Goal: Task Accomplishment & Management: Complete application form

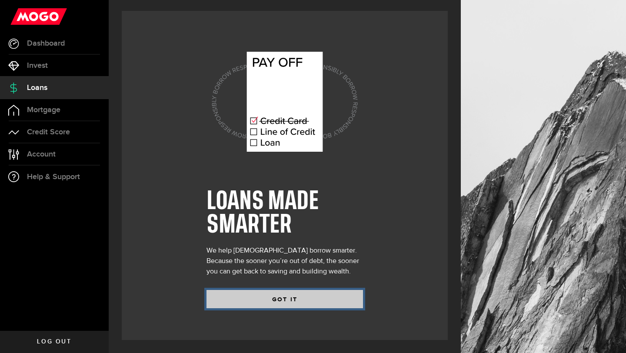
click at [313, 295] on button "GOT IT" at bounding box center [285, 299] width 157 height 18
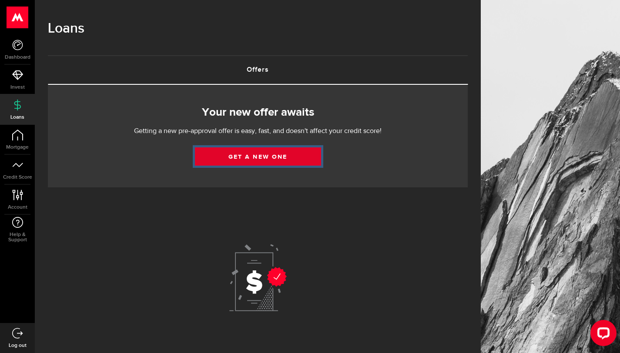
click at [321, 158] on link "Get a new one" at bounding box center [258, 156] width 126 height 18
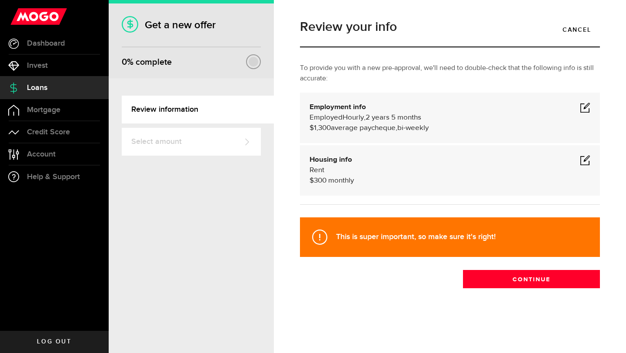
click at [584, 160] on span at bounding box center [585, 160] width 10 height 10
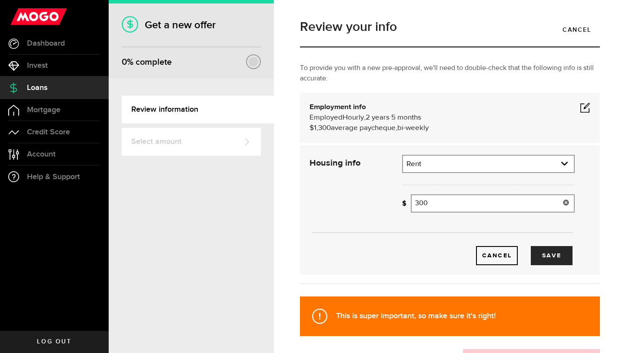
click at [456, 207] on input "300" at bounding box center [493, 203] width 164 height 18
type input "0"
click at [580, 109] on span at bounding box center [585, 107] width 10 height 10
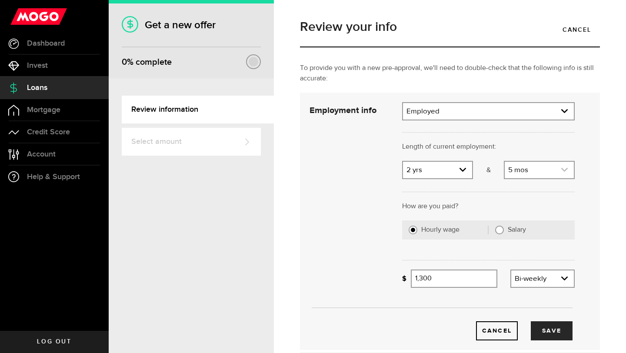
click at [527, 171] on link "expand select" at bounding box center [539, 170] width 69 height 17
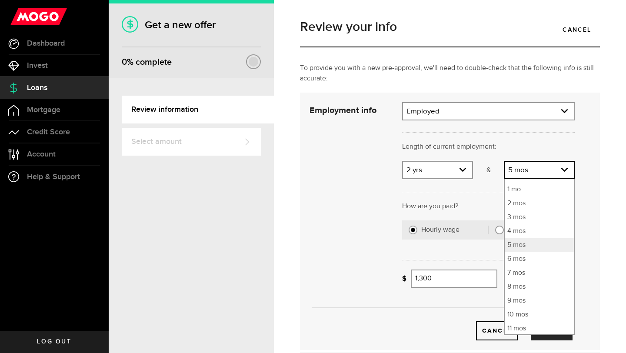
scroll to position [25, 0]
drag, startPoint x: 523, startPoint y: 312, endPoint x: 520, endPoint y: 329, distance: 17.2
click at [520, 329] on ul "Months 0 mos 1 mo 2 mos 3 mos 4 mos 5 mos 6 mos 7 mos 8 mos 9 mos 10 mos 11 mos" at bounding box center [539, 257] width 71 height 157
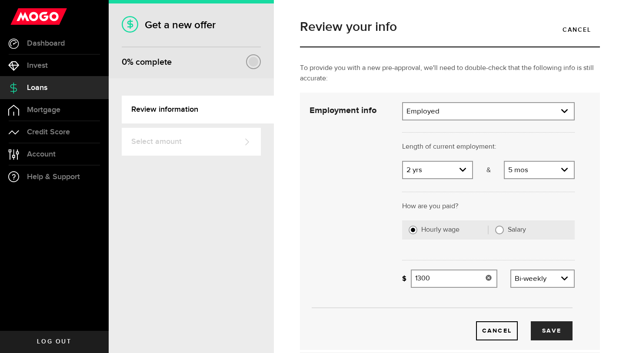
click at [454, 277] on input "1300" at bounding box center [454, 279] width 87 height 18
type input "1,200"
click at [534, 167] on link "expand select" at bounding box center [539, 170] width 69 height 17
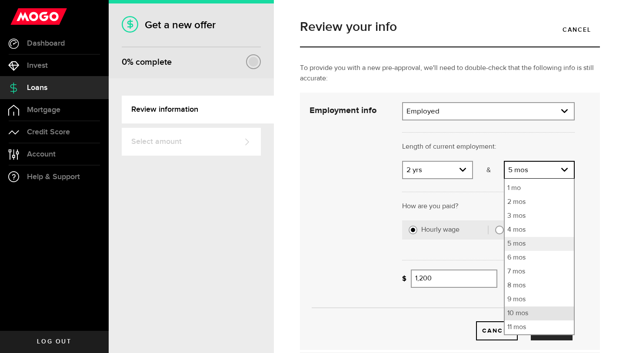
scroll to position [11, 0]
click at [538, 325] on li "10 mos" at bounding box center [539, 327] width 69 height 14
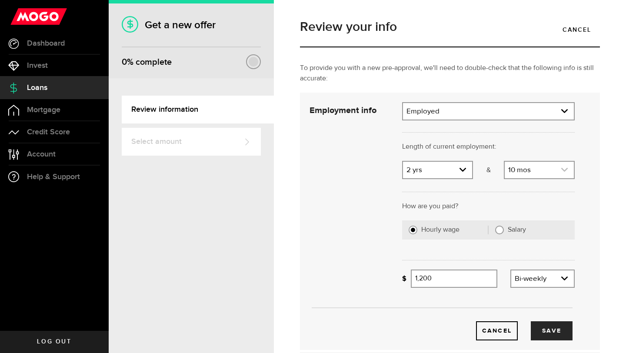
click at [552, 173] on link "expand select" at bounding box center [539, 170] width 69 height 17
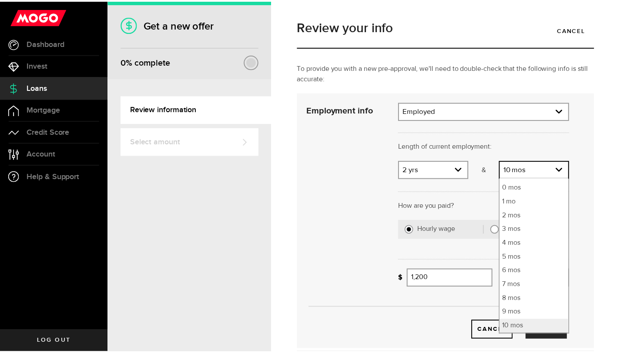
scroll to position [25, 0]
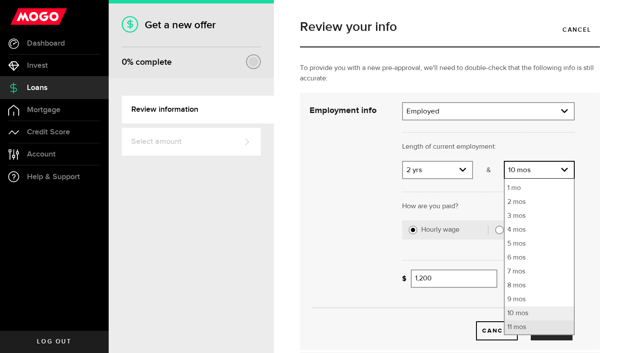
click at [546, 328] on li "11 mos" at bounding box center [539, 327] width 69 height 14
select select "11"
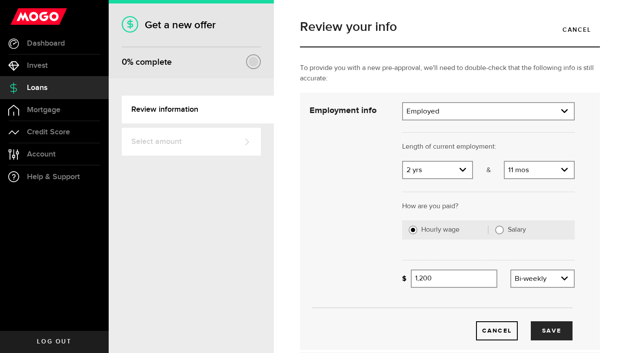
click at [583, 172] on div "Employment info Employment type What's your employment situation like? Employed…" at bounding box center [450, 221] width 281 height 238
click at [455, 280] on input "1200" at bounding box center [454, 279] width 87 height 18
type input "1,100"
click at [549, 335] on button "Save" at bounding box center [552, 330] width 42 height 19
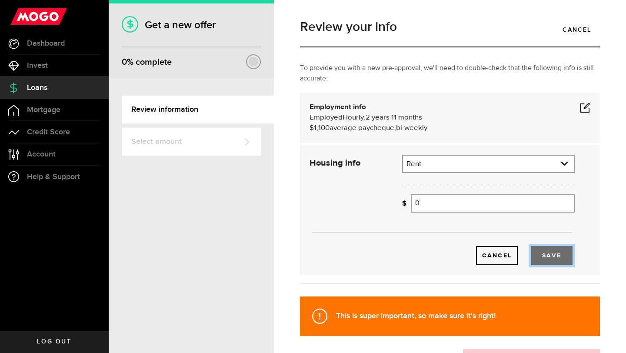
click at [551, 254] on button "Save" at bounding box center [552, 255] width 42 height 19
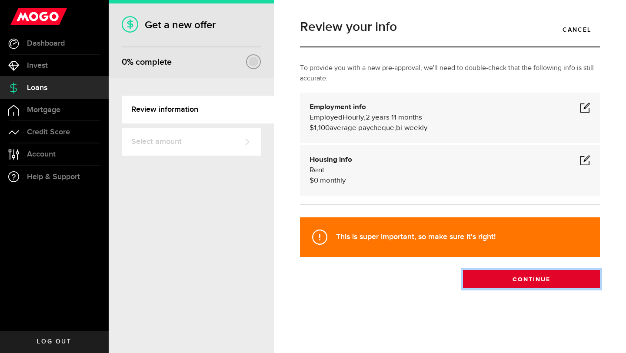
click at [521, 278] on button "Continue" at bounding box center [531, 279] width 137 height 18
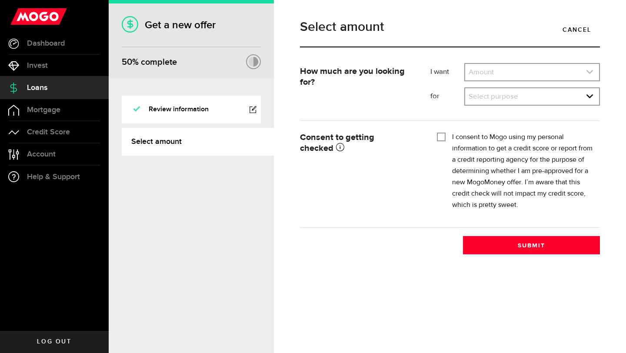
click at [532, 68] on link "expand select" at bounding box center [532, 72] width 134 height 17
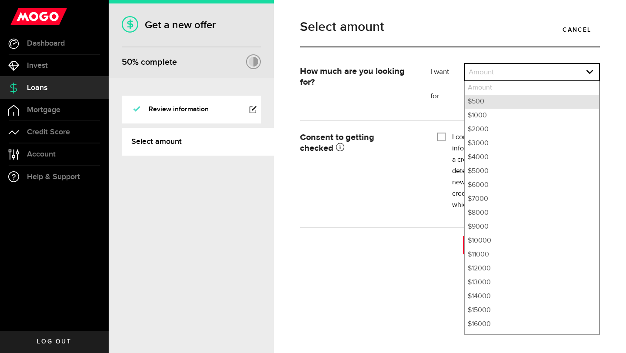
click at [514, 102] on li "$500" at bounding box center [532, 102] width 134 height 14
select select "500"
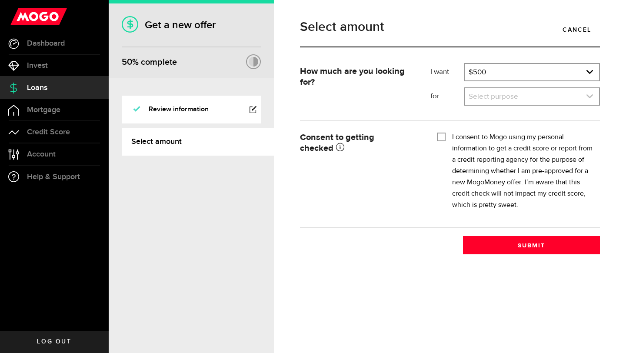
click at [513, 104] on link "expand select" at bounding box center [532, 96] width 134 height 17
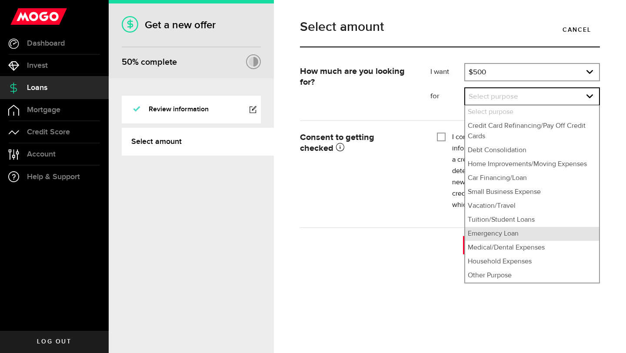
click at [527, 234] on li "Emergency Loan" at bounding box center [532, 234] width 134 height 14
select select "Emergency Loan"
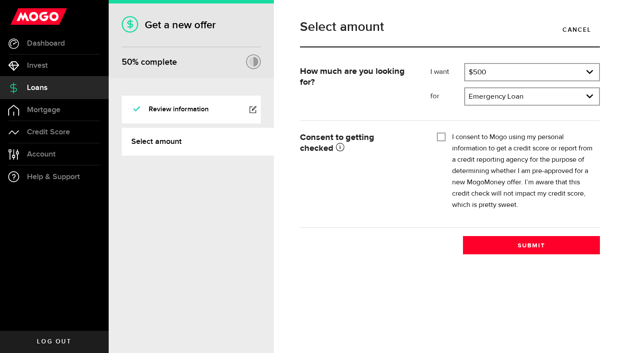
click at [524, 137] on label "I consent to Mogo using my personal information to get a credit score or report…" at bounding box center [522, 171] width 141 height 79
click at [446, 137] on input "I consent to Mogo using my personal information to get a credit score or report…" at bounding box center [441, 136] width 9 height 9
checkbox input "true"
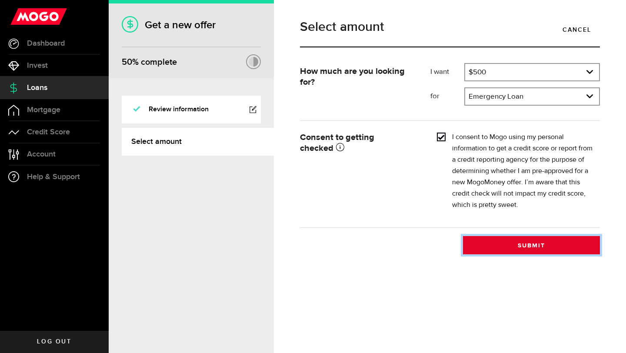
click at [504, 247] on button "Submit" at bounding box center [531, 245] width 137 height 18
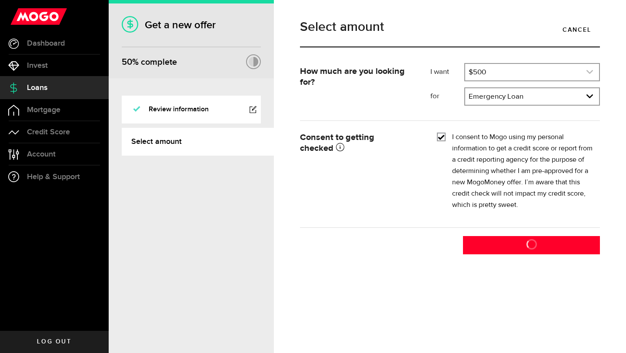
click at [585, 76] on link "expand select" at bounding box center [532, 72] width 134 height 17
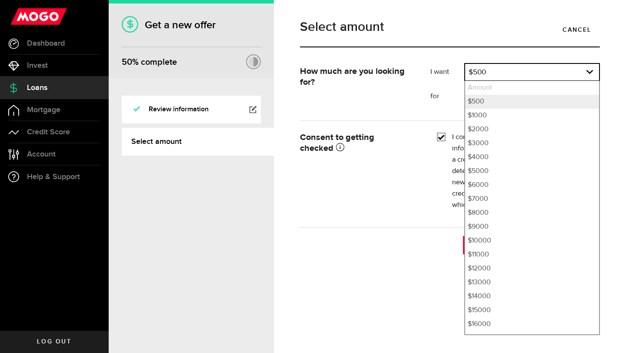
click at [378, 232] on div "How much are you looking for? I want Amount How much credit would you like? $50…" at bounding box center [450, 158] width 313 height 191
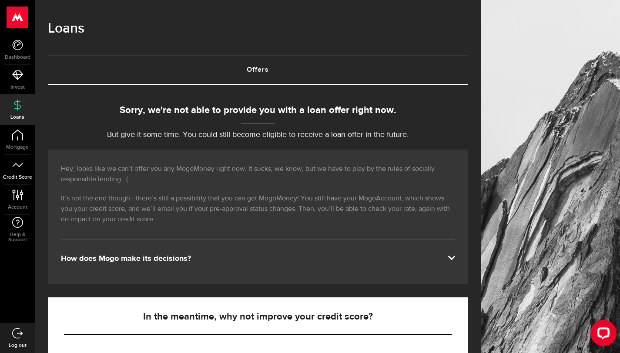
click at [35, 175] on span "Credit Score" at bounding box center [17, 177] width 35 height 5
